Goal: Check status: Check status

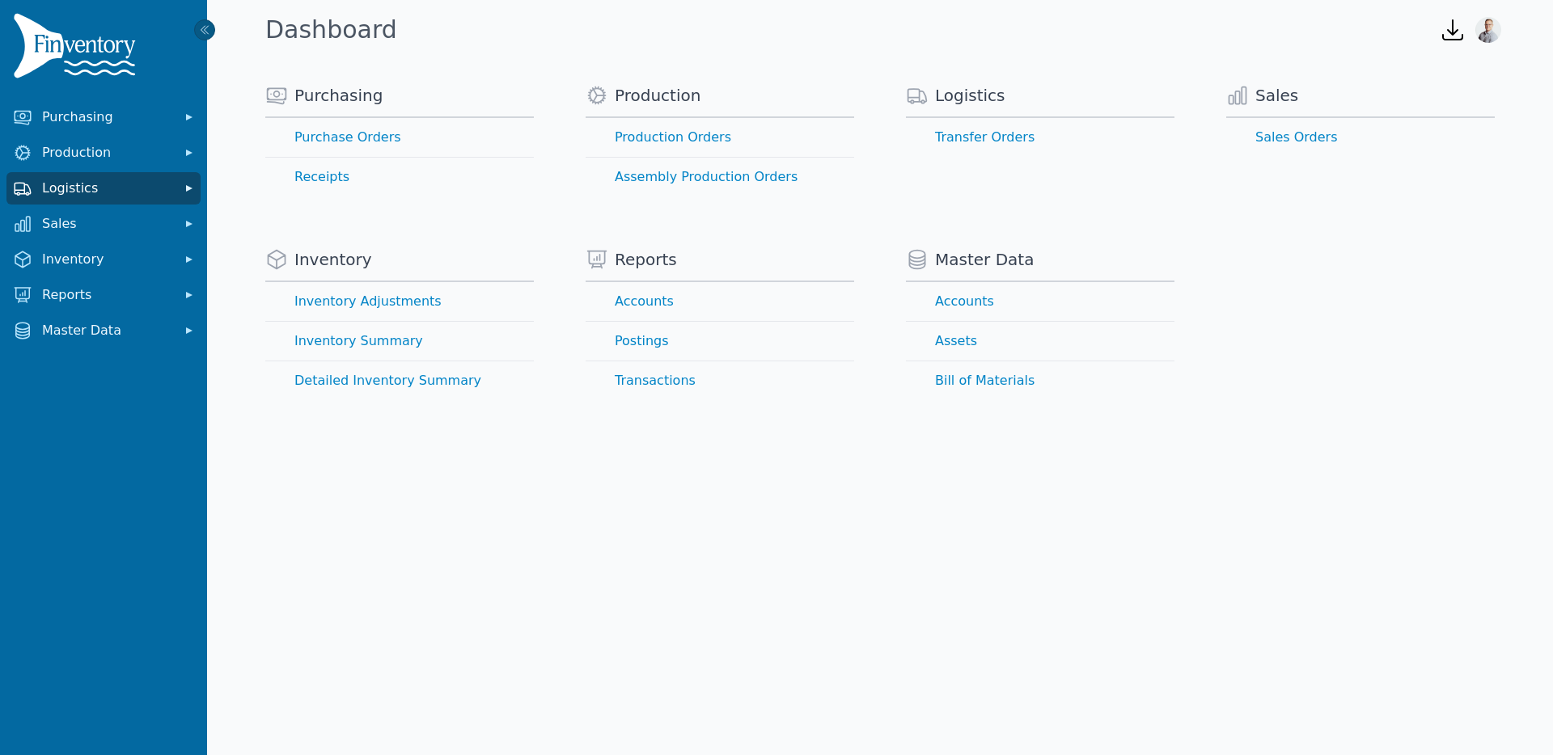
click at [98, 189] on span "Logistics" at bounding box center [106, 188] width 129 height 19
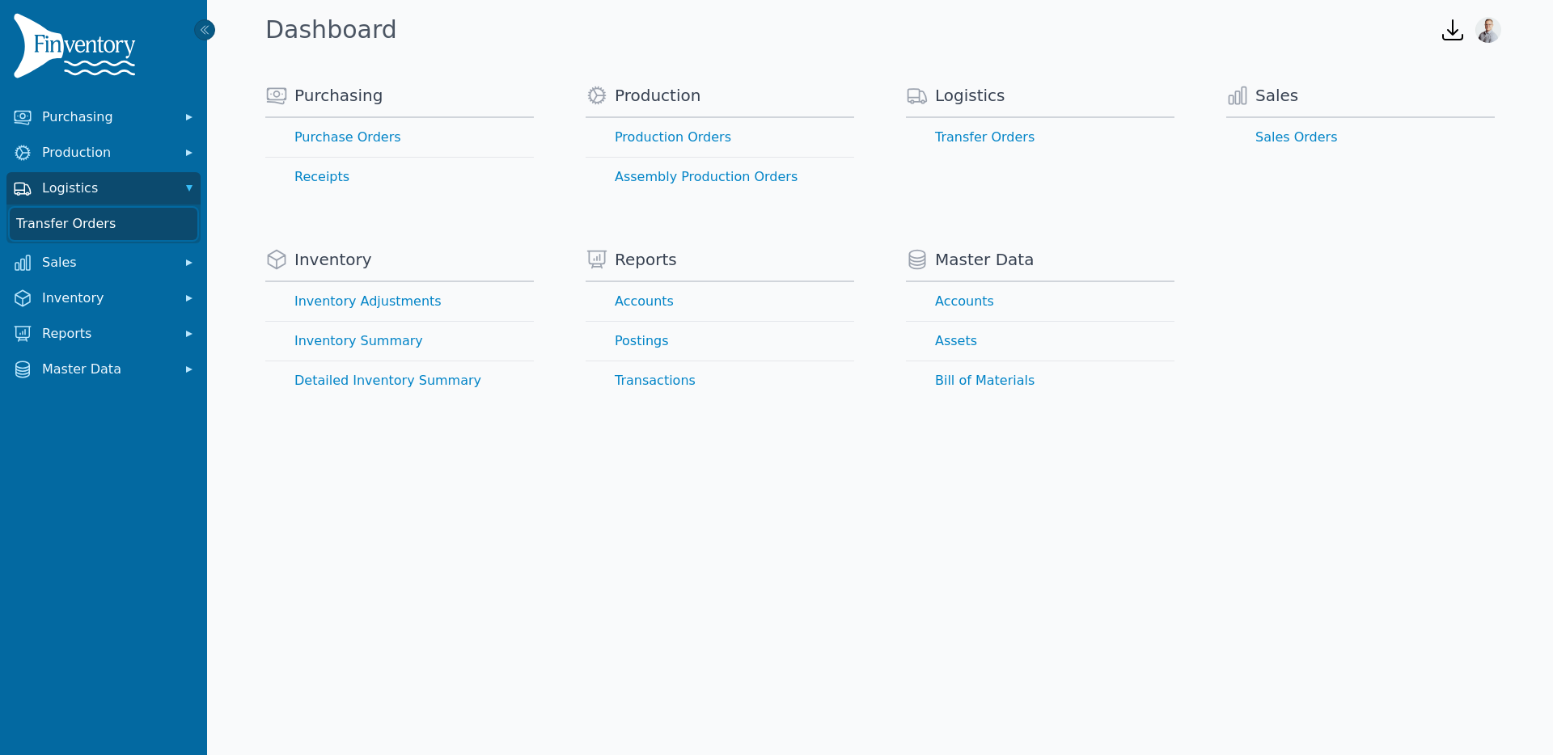
click at [70, 224] on link "Transfer Orders" at bounding box center [104, 224] width 188 height 32
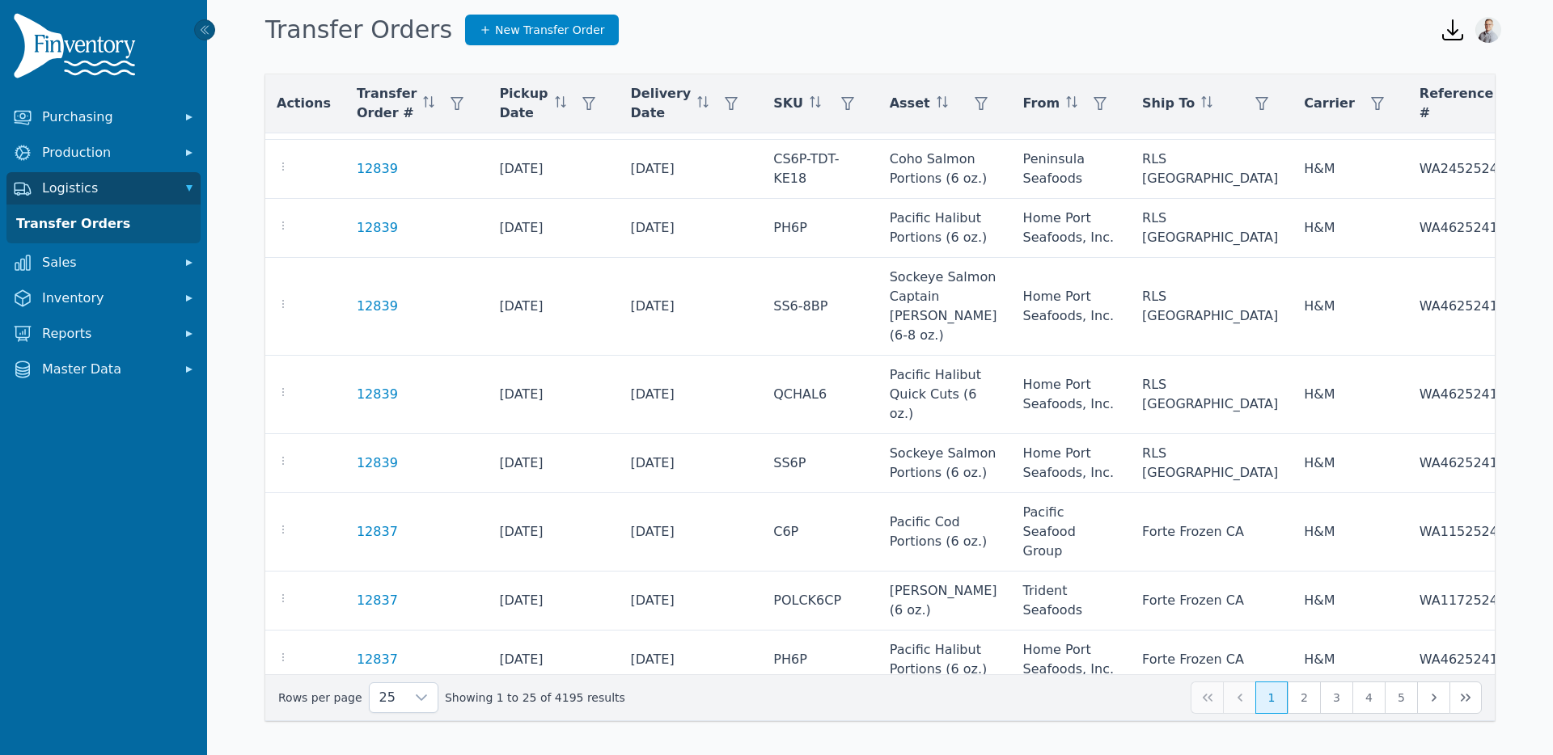
scroll to position [1265, 2]
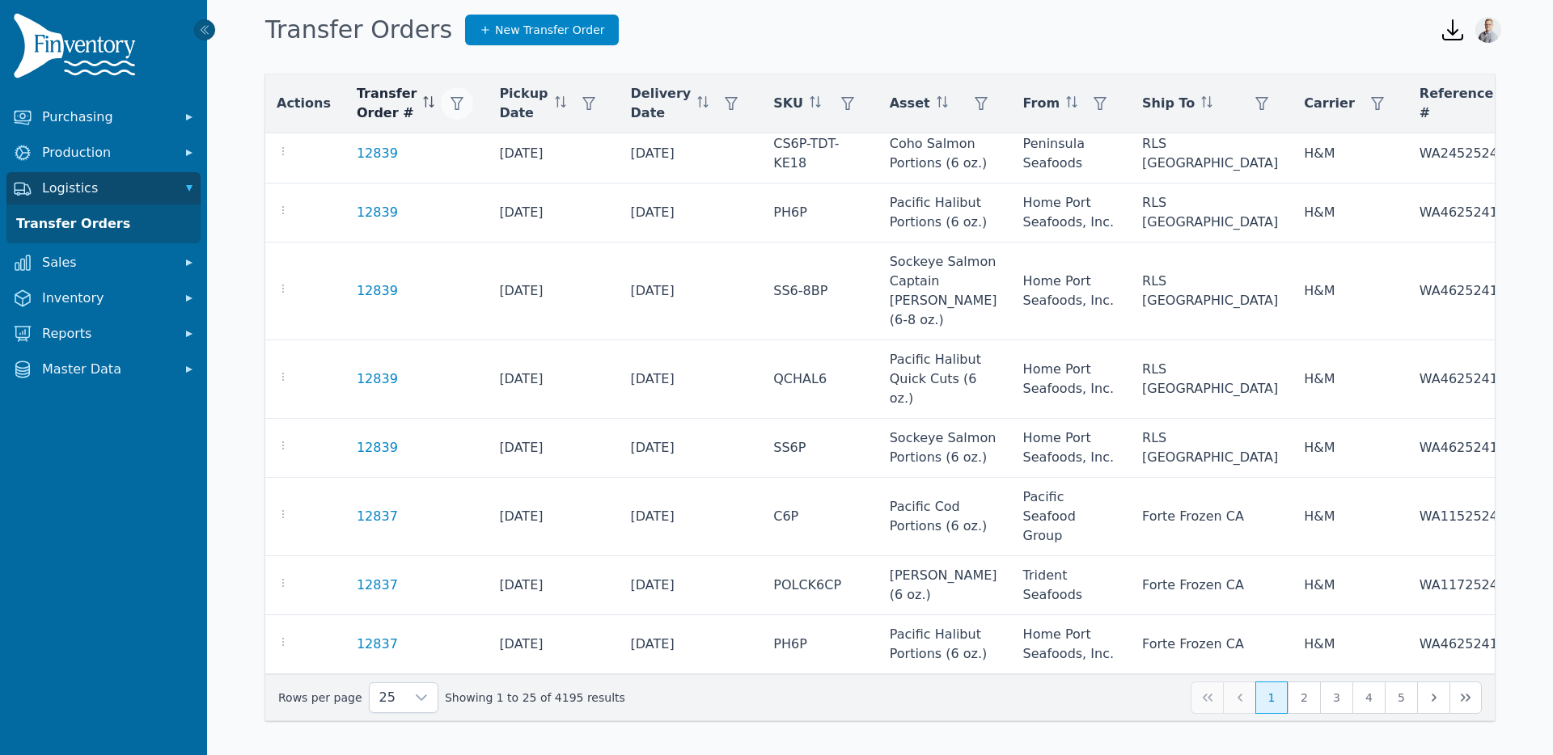
click at [450, 101] on icon "button" at bounding box center [456, 103] width 13 height 13
type input "*****"
click at [577, 173] on button "Apply" at bounding box center [583, 185] width 50 height 28
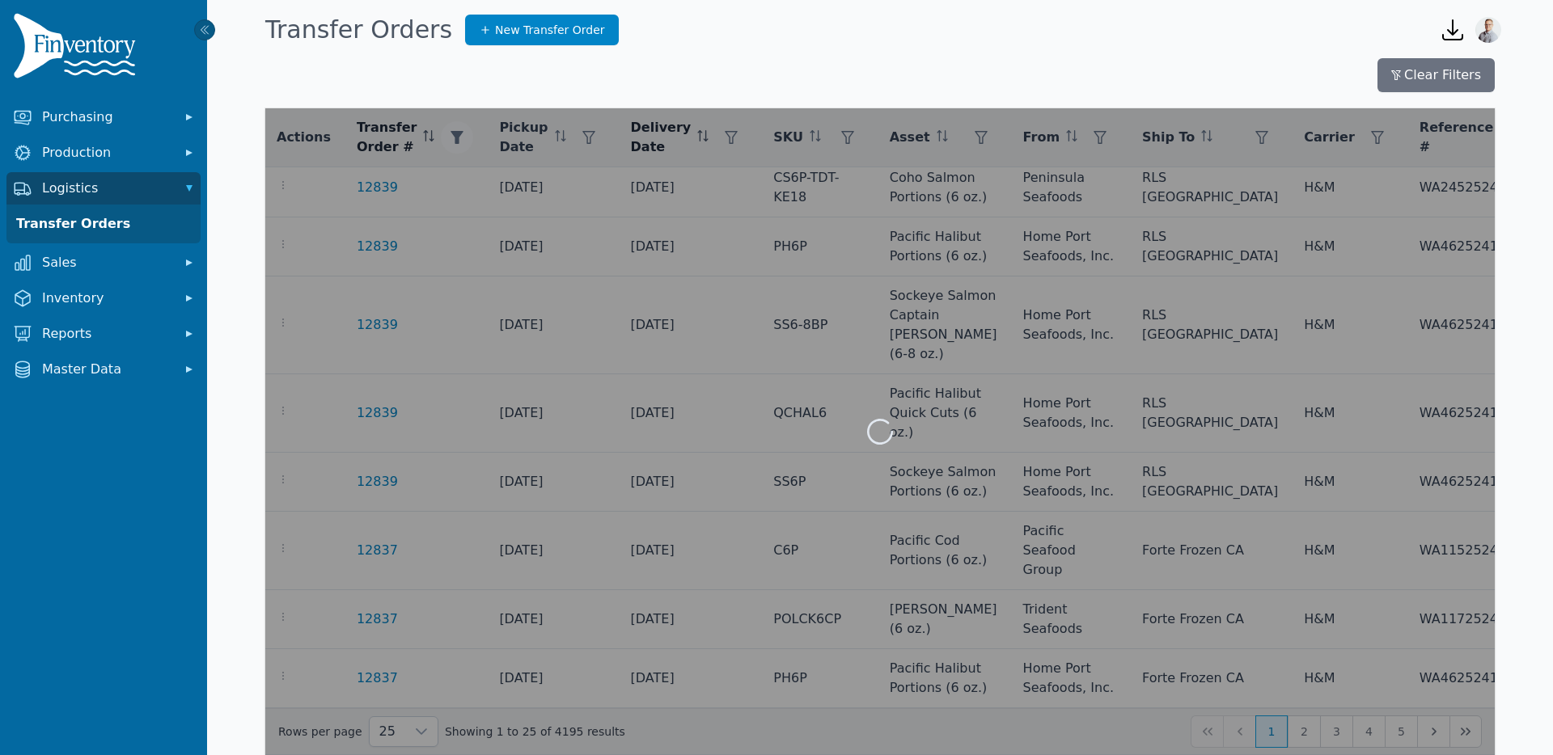
scroll to position [0, 2]
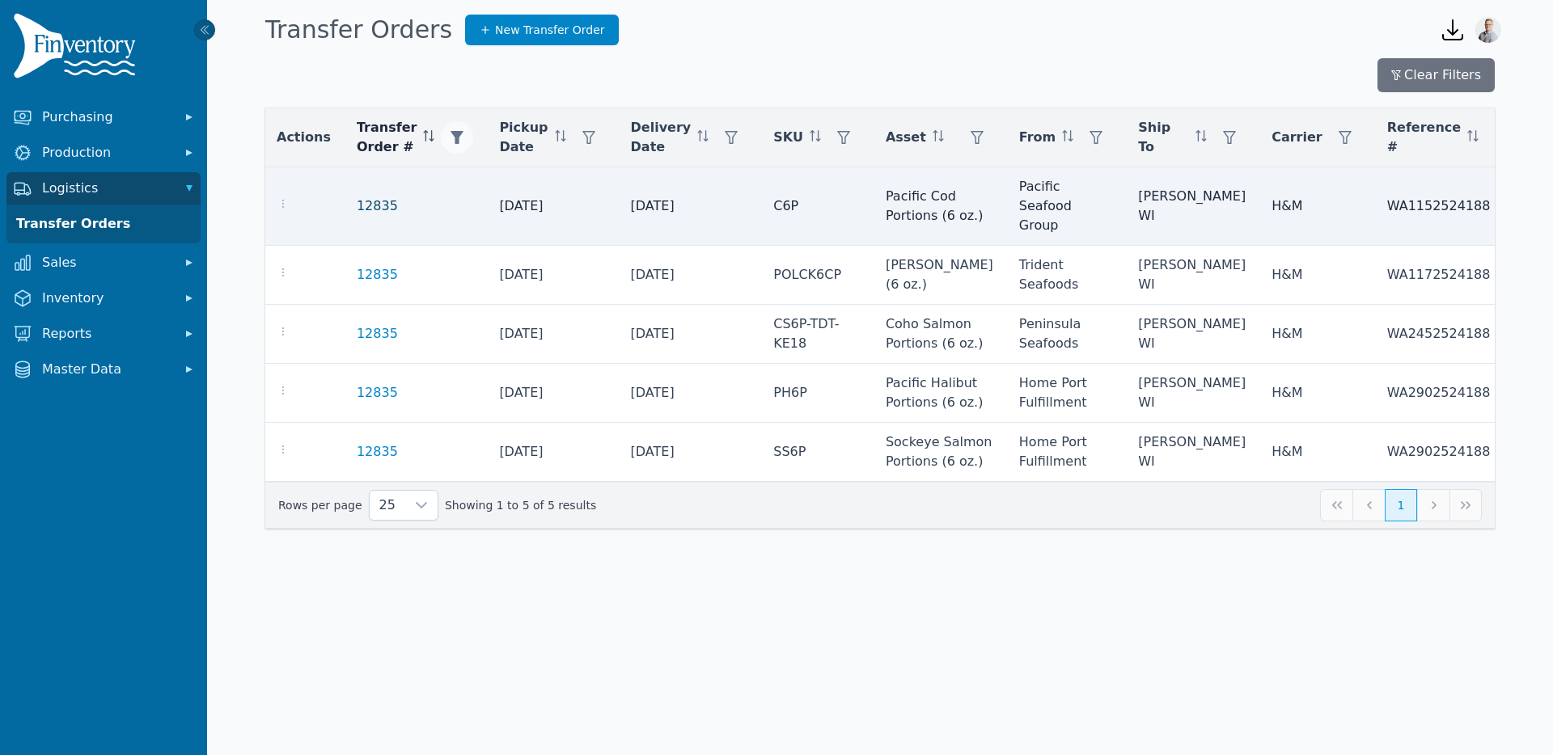
click at [374, 205] on link "12835" at bounding box center [377, 205] width 41 height 19
